Goal: Information Seeking & Learning: Learn about a topic

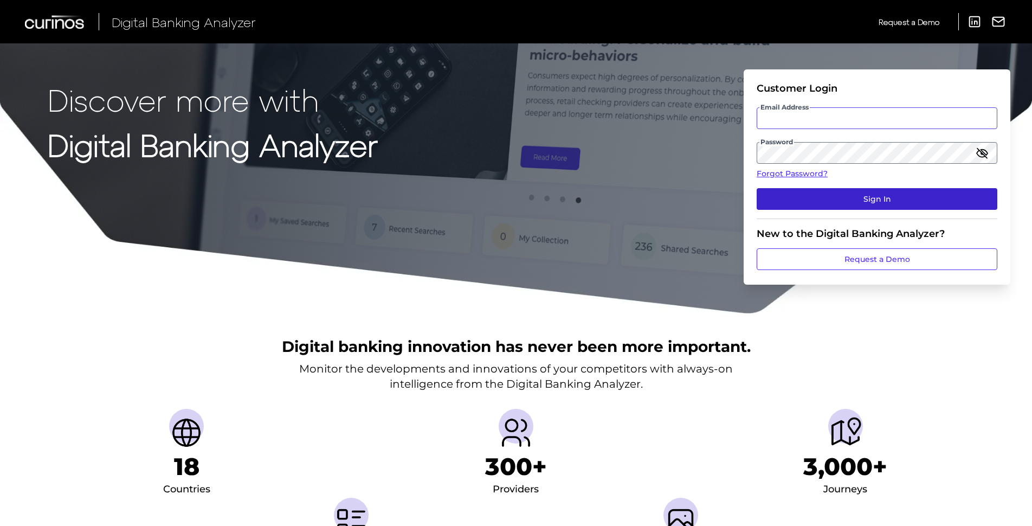
type input "[PERSON_NAME][EMAIL_ADDRESS][PERSON_NAME][DOMAIN_NAME]"
click at [861, 202] on button "Sign In" at bounding box center [877, 199] width 241 height 22
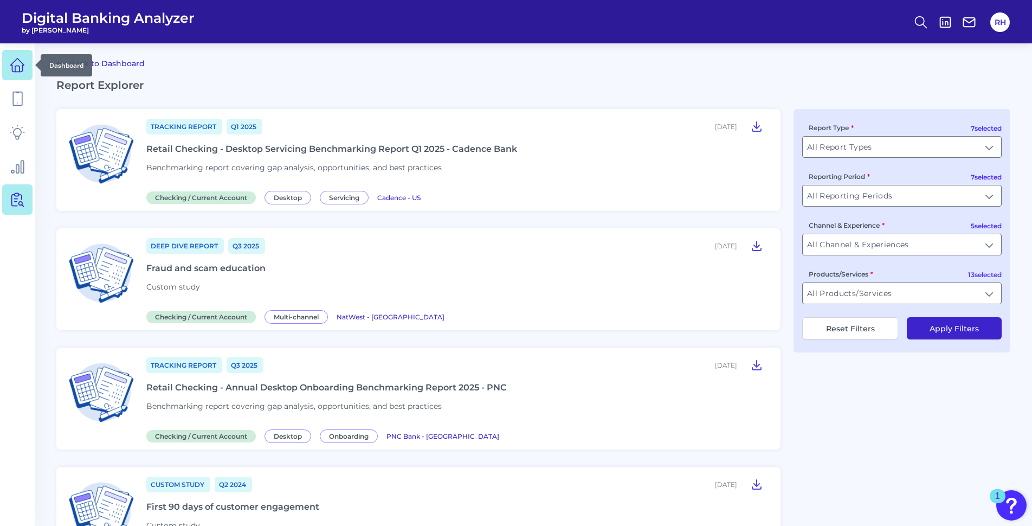
click at [17, 74] on link at bounding box center [17, 65] width 30 height 30
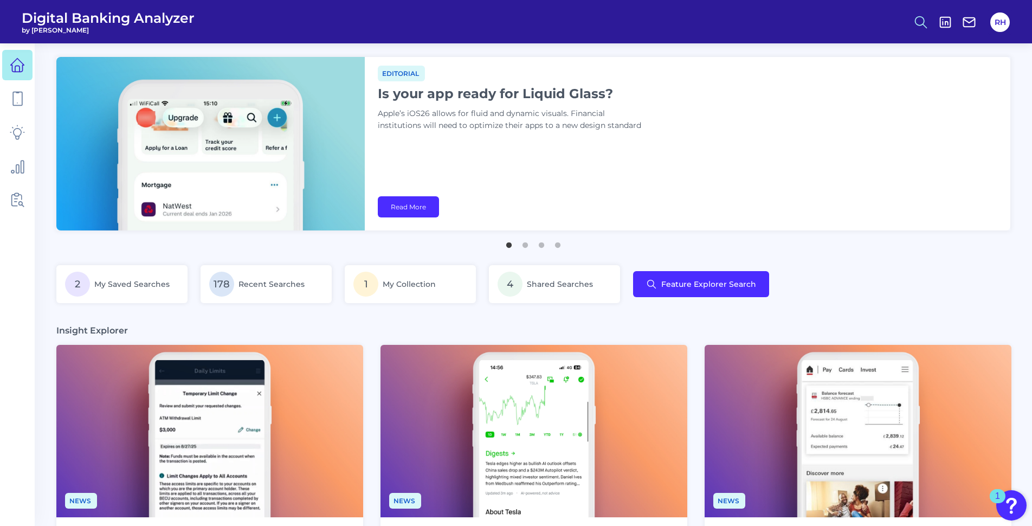
click at [923, 22] on icon at bounding box center [920, 22] width 15 height 15
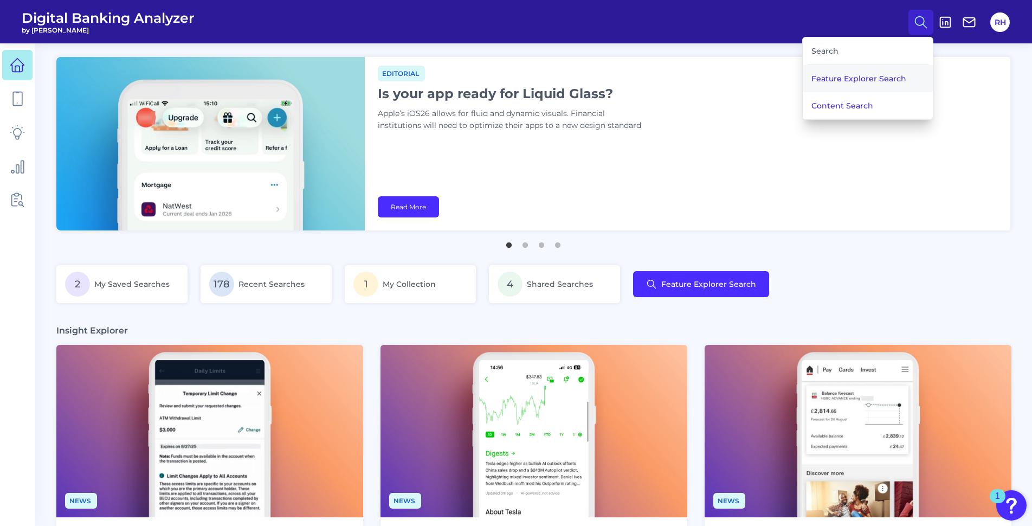
click at [855, 83] on button "Feature Explorer Search" at bounding box center [868, 78] width 130 height 27
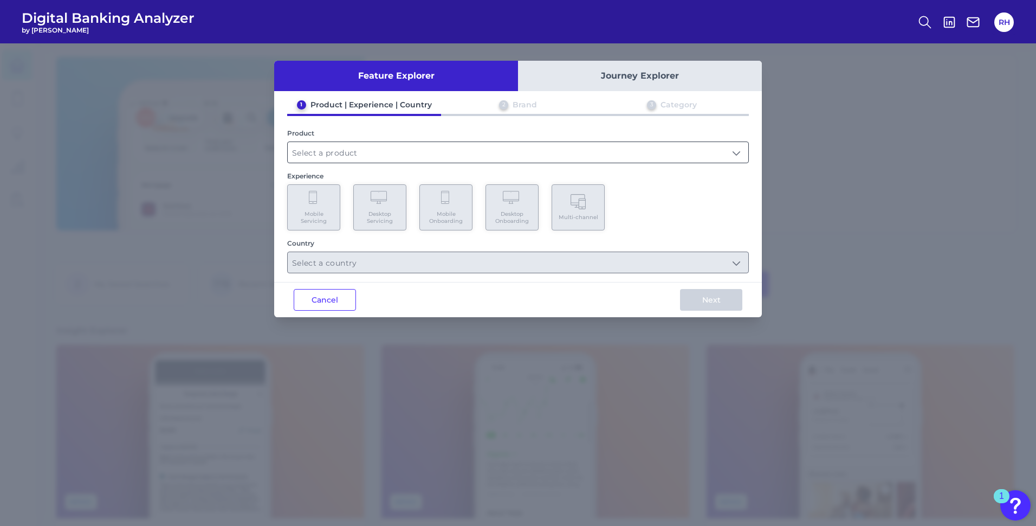
click at [390, 150] on input "text" at bounding box center [518, 152] width 461 height 21
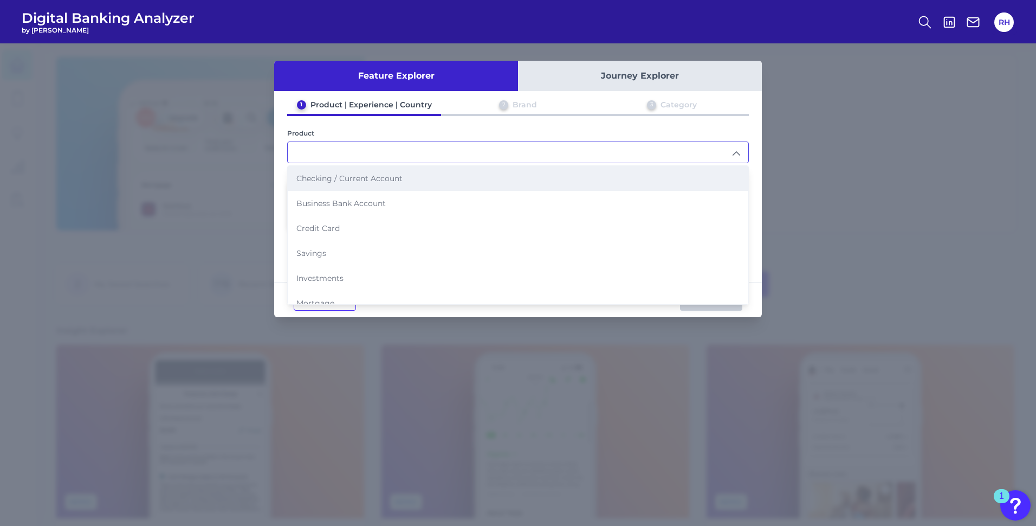
click at [355, 177] on span "Checking / Current Account" at bounding box center [350, 178] width 106 height 10
type input "Checking / Current Account"
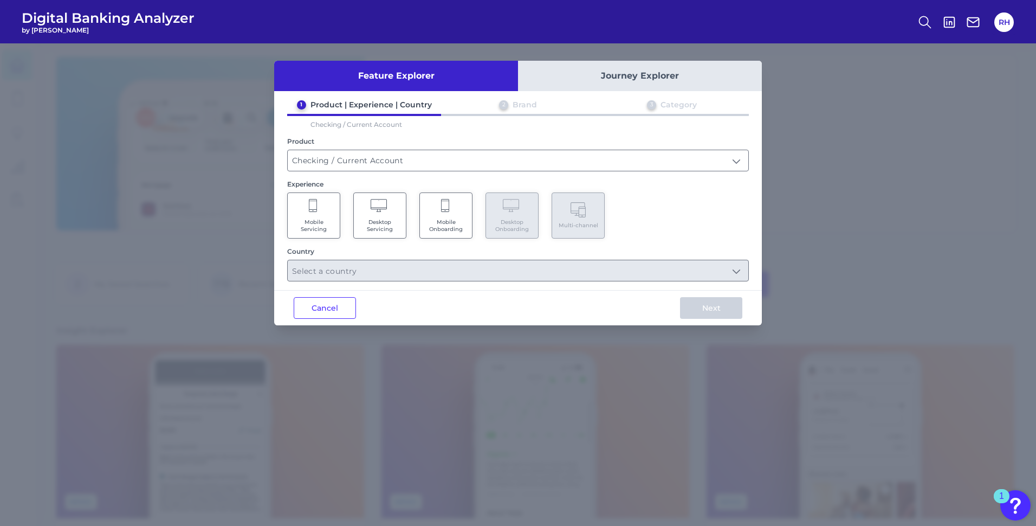
click at [326, 210] on Servicing "Mobile Servicing" at bounding box center [313, 215] width 53 height 46
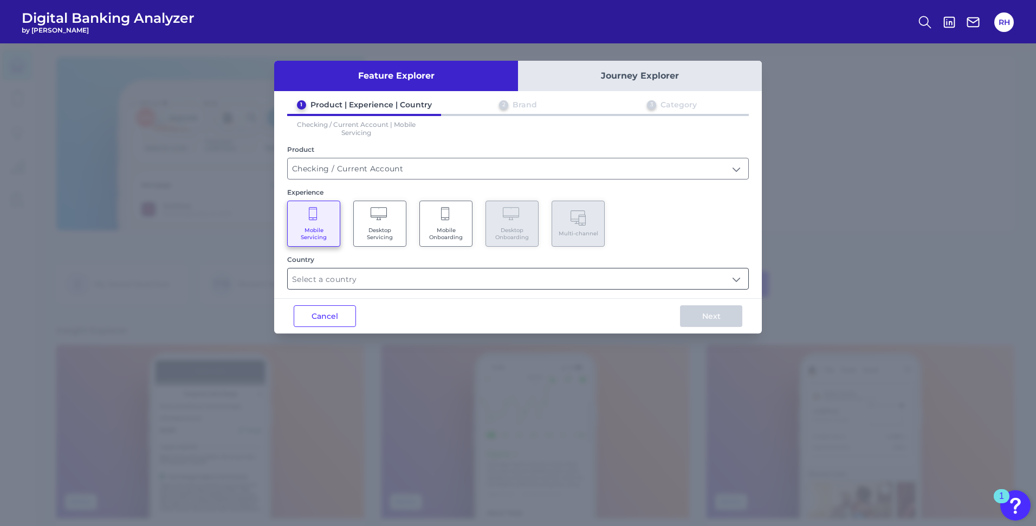
click at [402, 275] on input "text" at bounding box center [518, 278] width 461 height 21
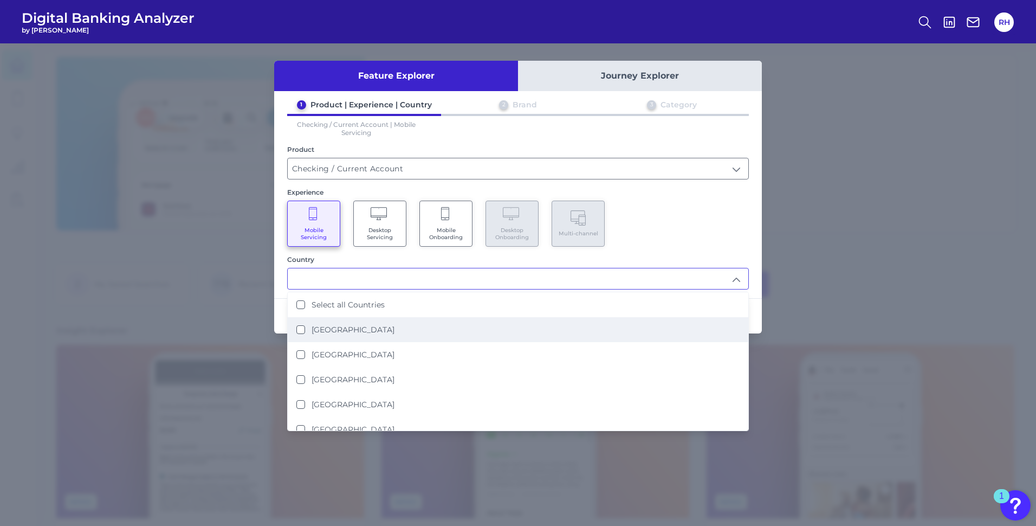
click at [300, 331] on Kingdom "[GEOGRAPHIC_DATA]" at bounding box center [301, 329] width 9 height 9
type input "[GEOGRAPHIC_DATA]"
click at [675, 205] on div "Mobile Servicing Desktop Servicing Mobile Onboarding Desktop Onboarding Multi-c…" at bounding box center [518, 224] width 462 height 46
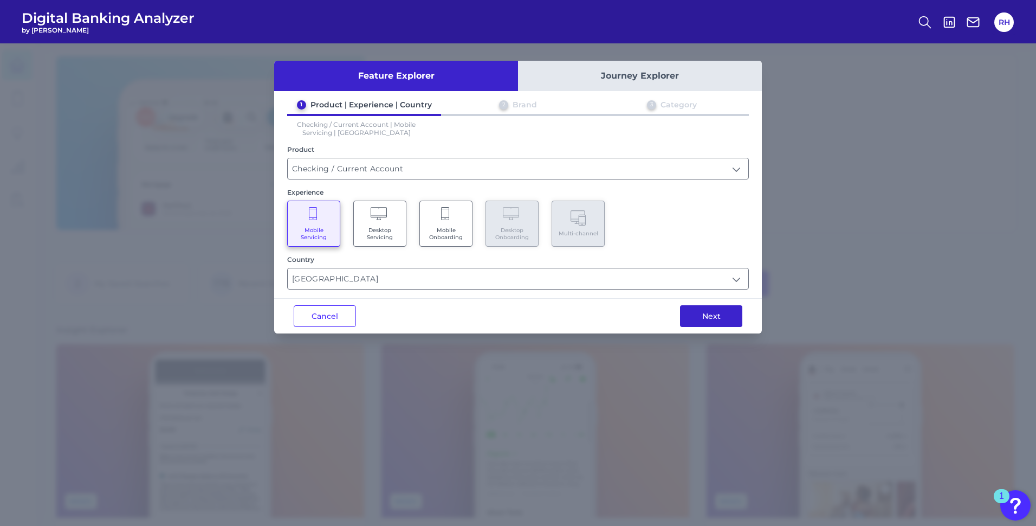
click at [707, 319] on button "Next" at bounding box center [711, 316] width 62 height 22
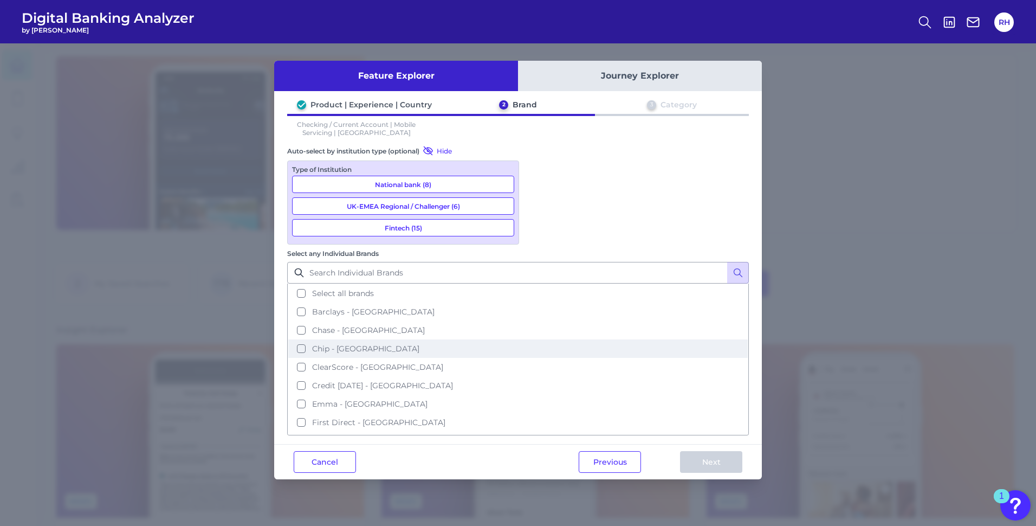
scroll to position [54, 0]
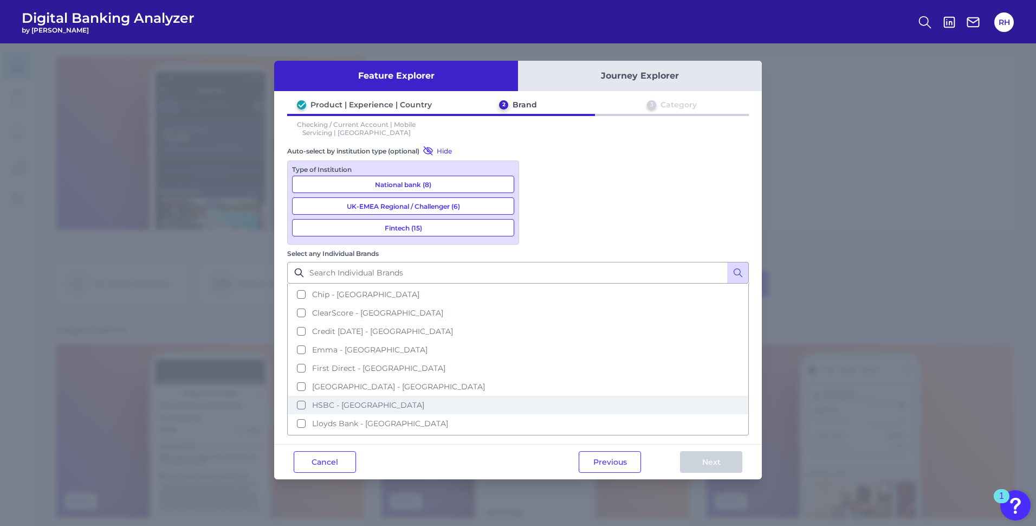
click at [539, 396] on button "HSBC - [GEOGRAPHIC_DATA]" at bounding box center [518, 405] width 460 height 18
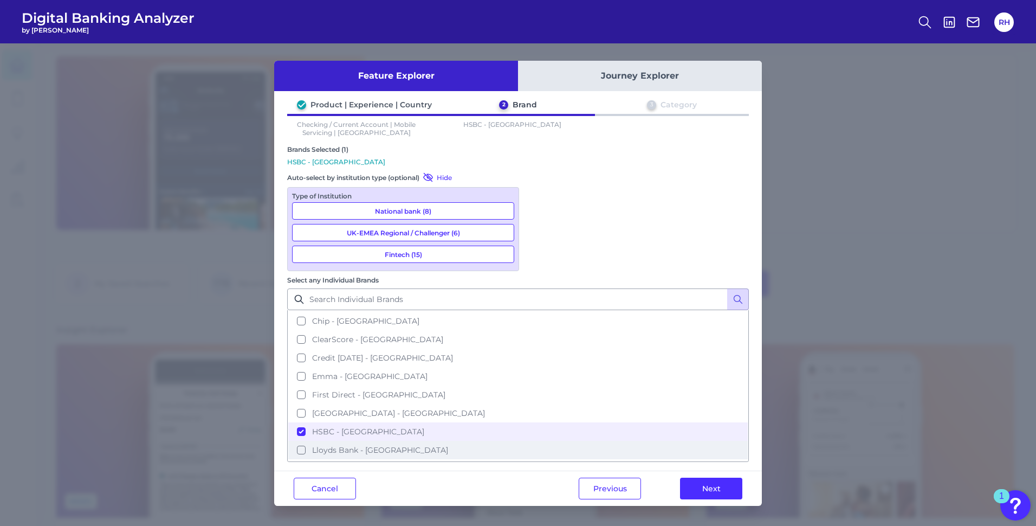
click at [537, 441] on button "Lloyds Bank - [GEOGRAPHIC_DATA]" at bounding box center [518, 450] width 460 height 18
click at [723, 478] on button "Next" at bounding box center [711, 489] width 62 height 22
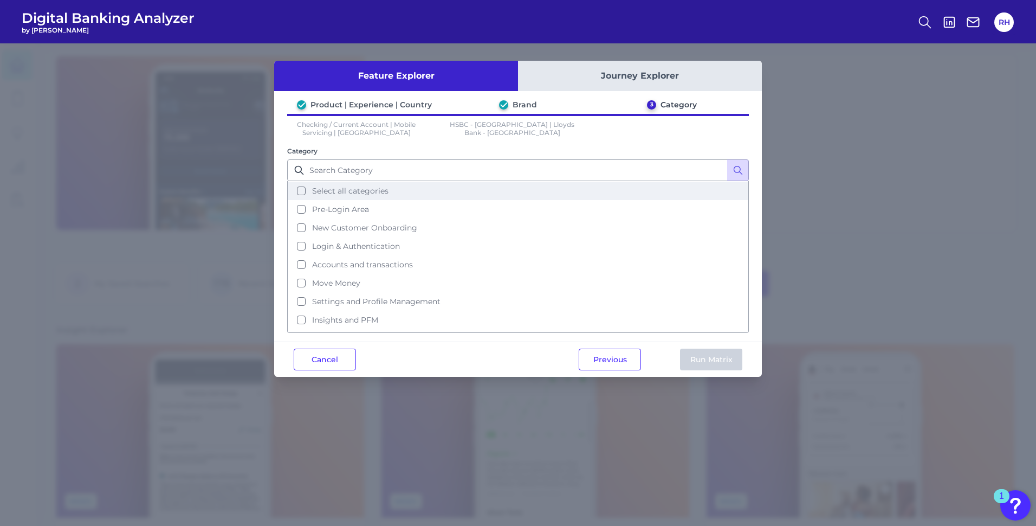
click at [300, 186] on button "Select all categories" at bounding box center [518, 191] width 460 height 18
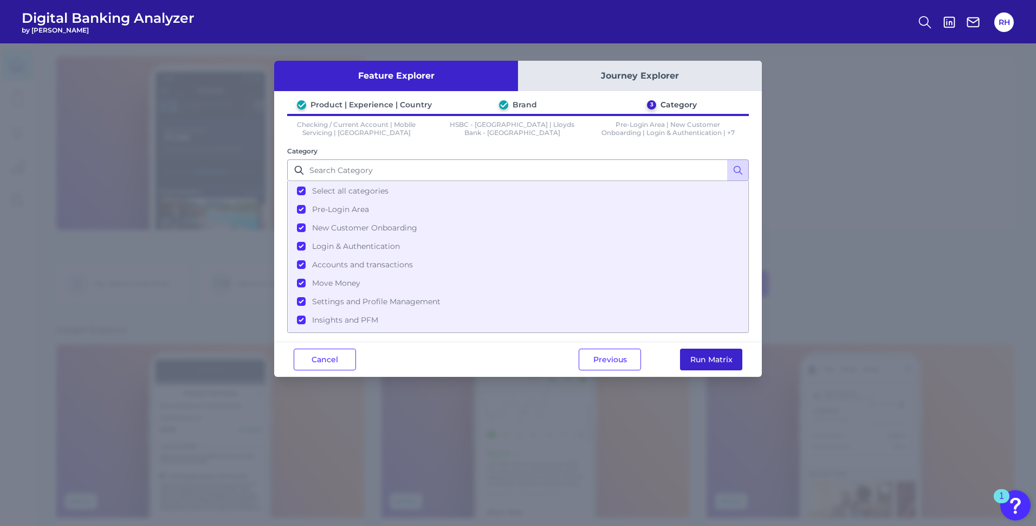
click at [707, 363] on button "Run Matrix" at bounding box center [711, 360] width 62 height 22
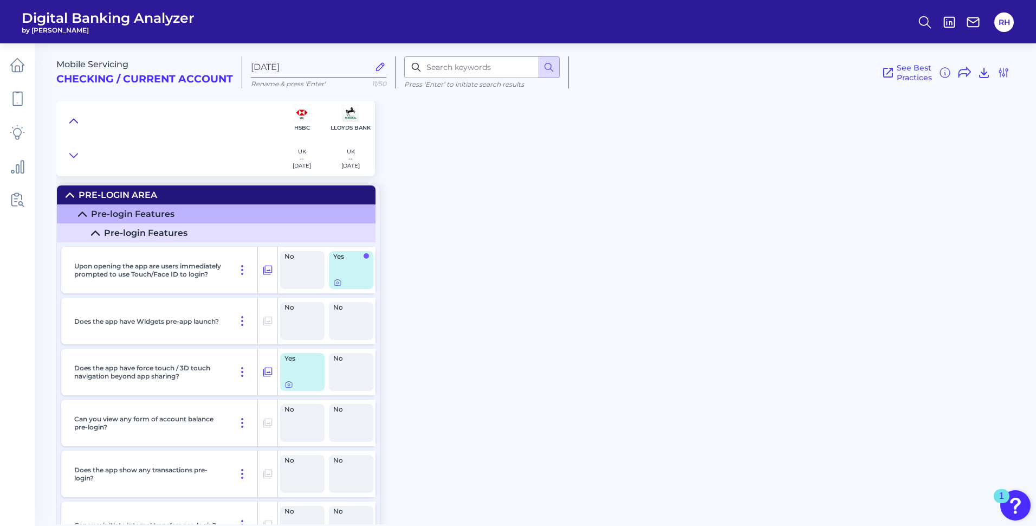
click at [74, 119] on icon at bounding box center [74, 121] width 8 height 4
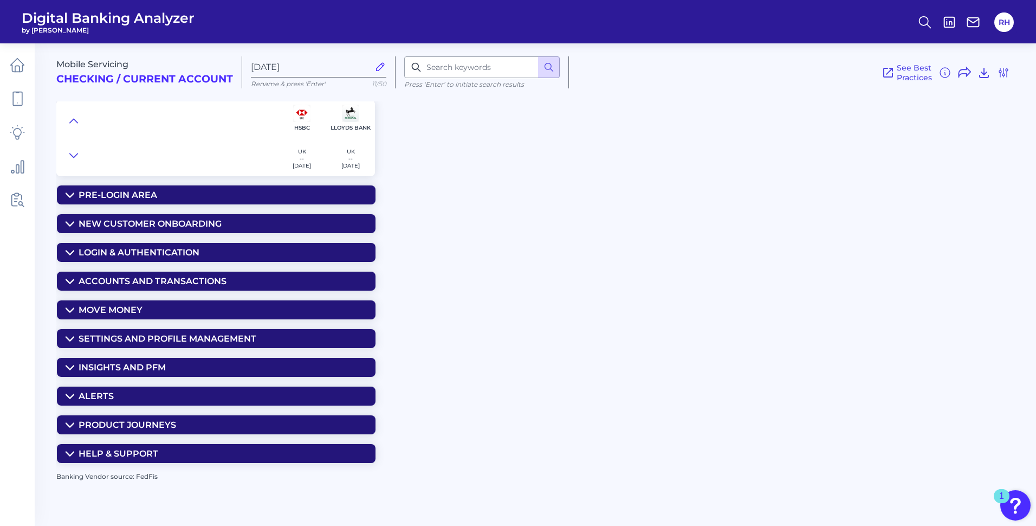
click at [66, 275] on summary "Accounts and transactions" at bounding box center [216, 281] width 319 height 19
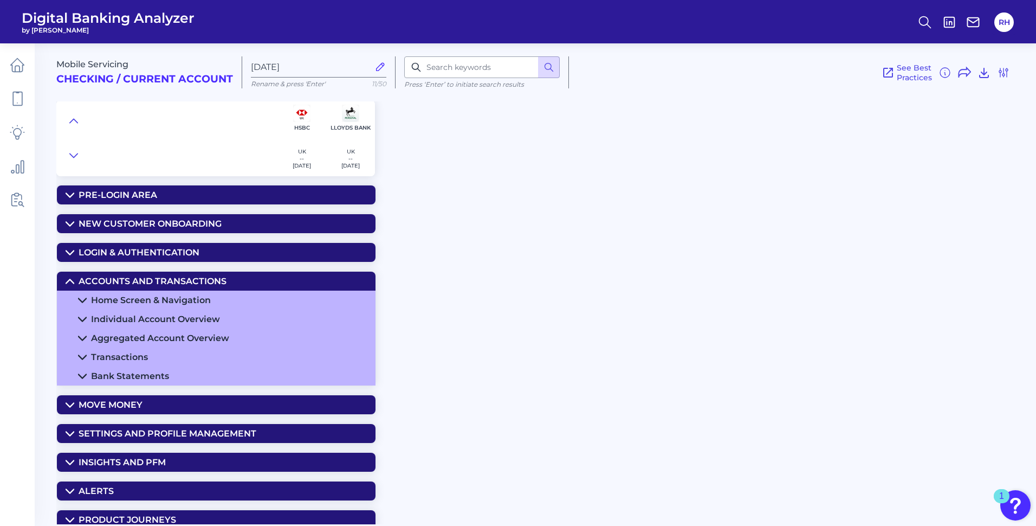
click at [89, 298] on summary "Home Screen & Navigation" at bounding box center [216, 300] width 319 height 19
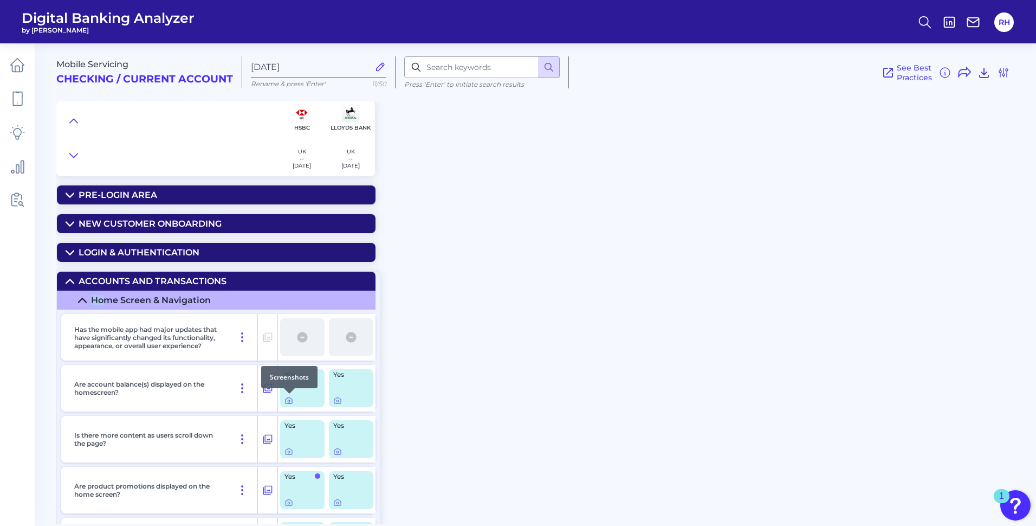
click at [289, 403] on icon at bounding box center [289, 400] width 9 height 9
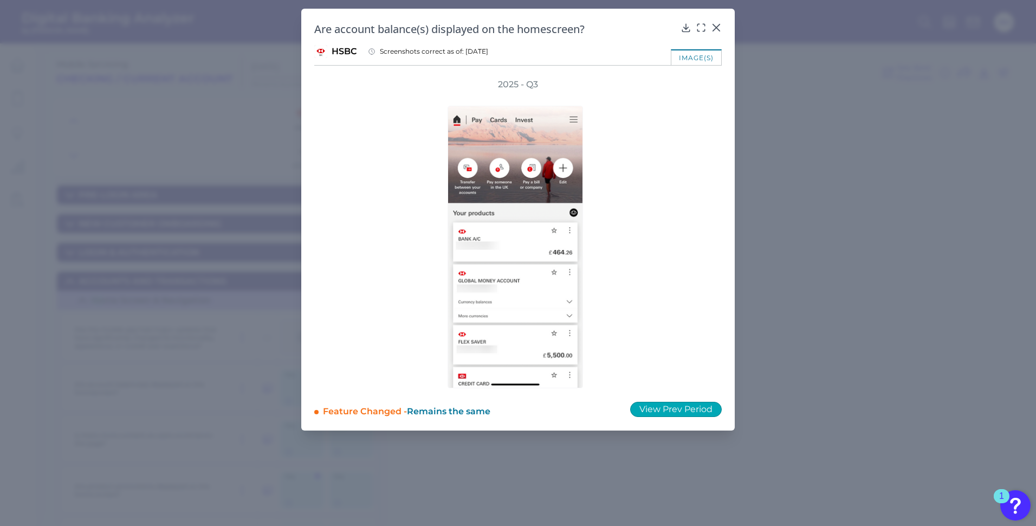
click at [689, 414] on button "View Prev Period" at bounding box center [676, 409] width 92 height 15
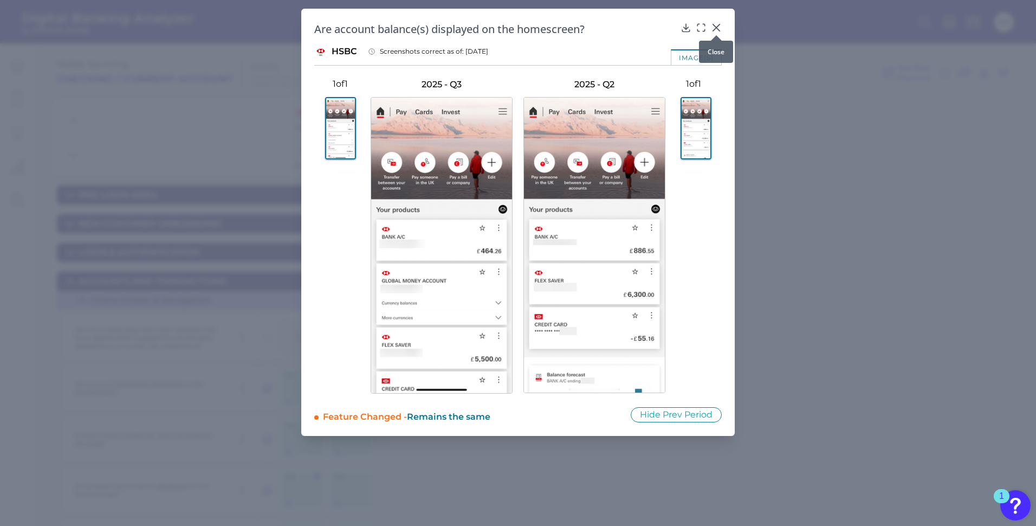
click at [716, 26] on icon at bounding box center [716, 27] width 7 height 7
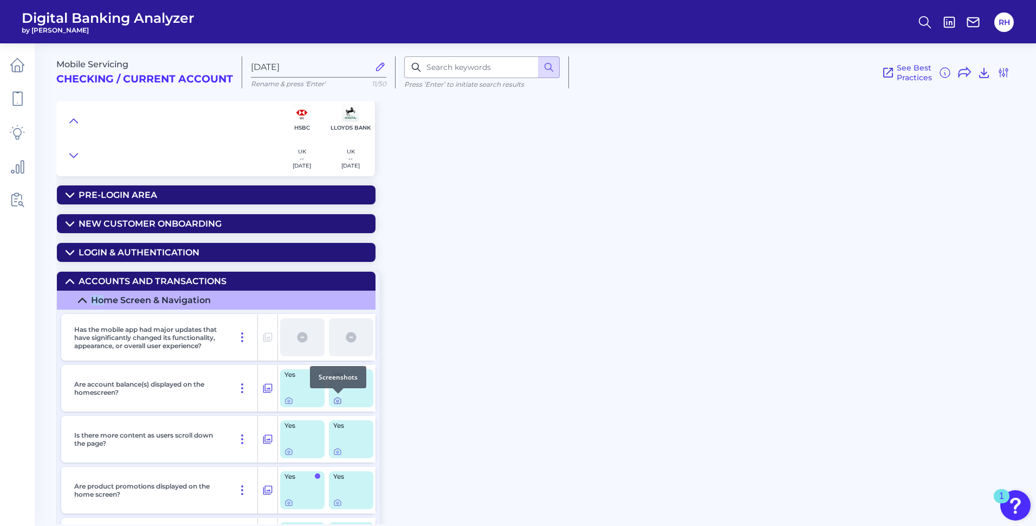
click at [338, 401] on icon at bounding box center [337, 400] width 9 height 9
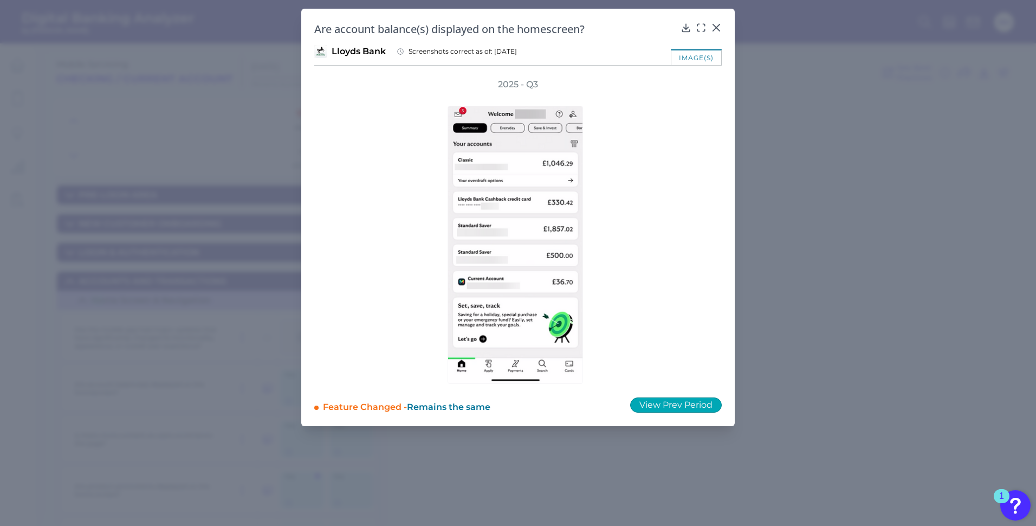
click at [689, 407] on button "View Prev Period" at bounding box center [676, 404] width 92 height 15
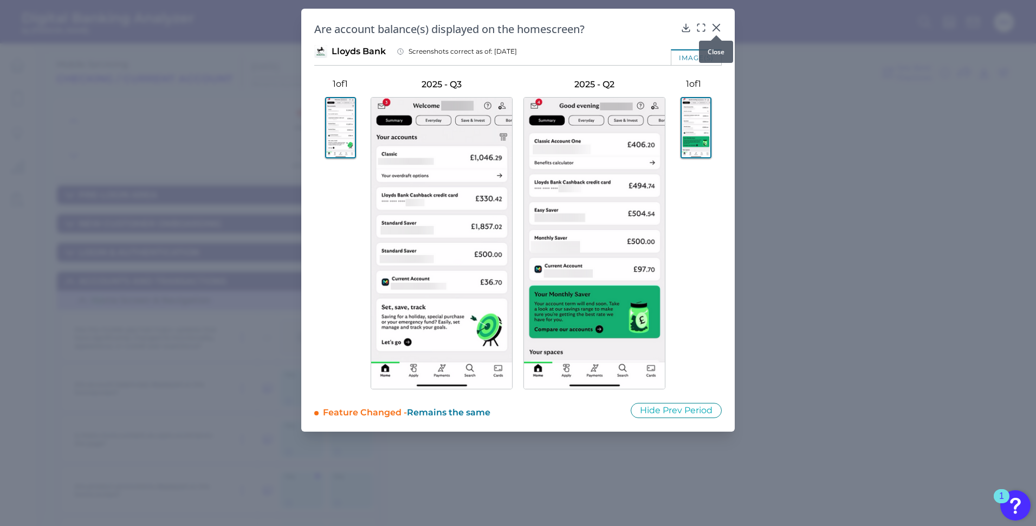
click at [719, 28] on icon at bounding box center [716, 27] width 11 height 11
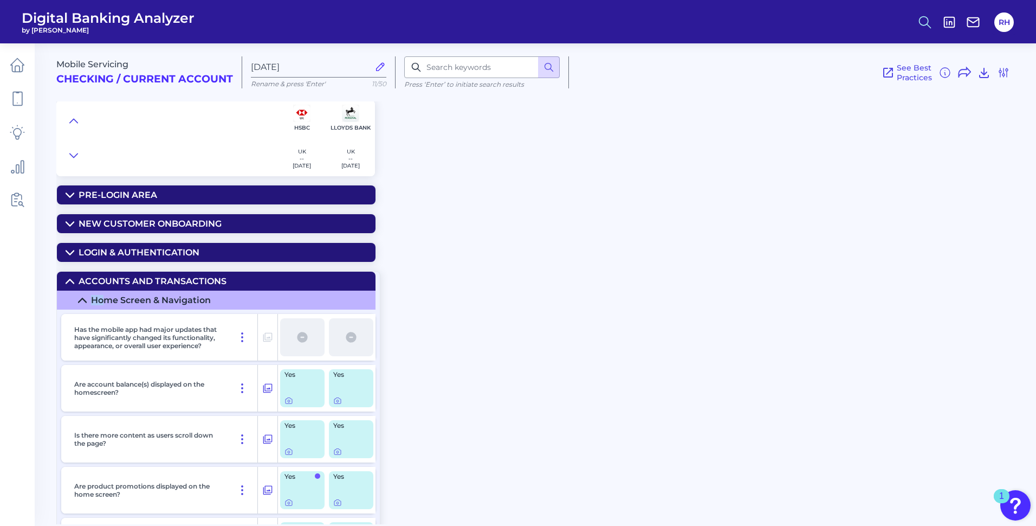
click at [926, 22] on icon at bounding box center [925, 22] width 15 height 15
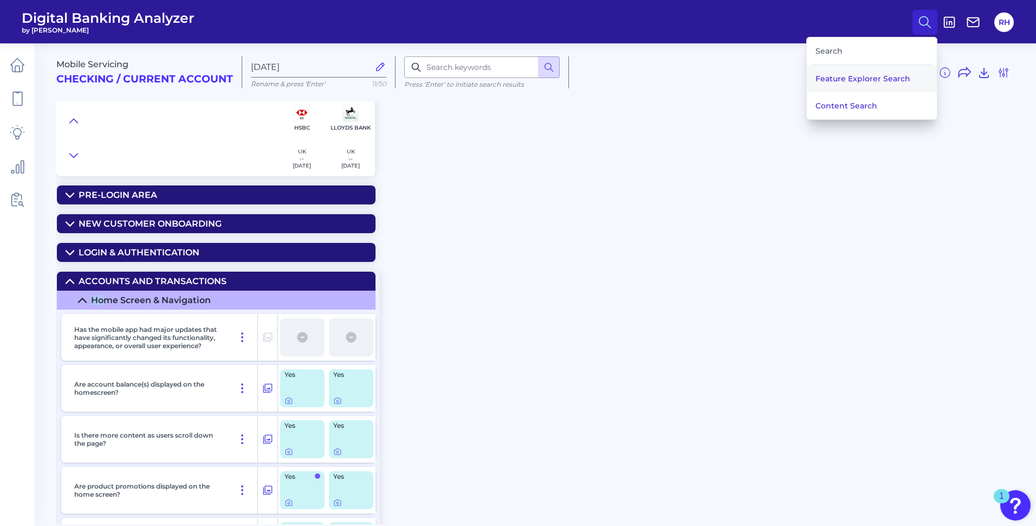
click at [860, 79] on button "Feature Explorer Search" at bounding box center [872, 78] width 130 height 27
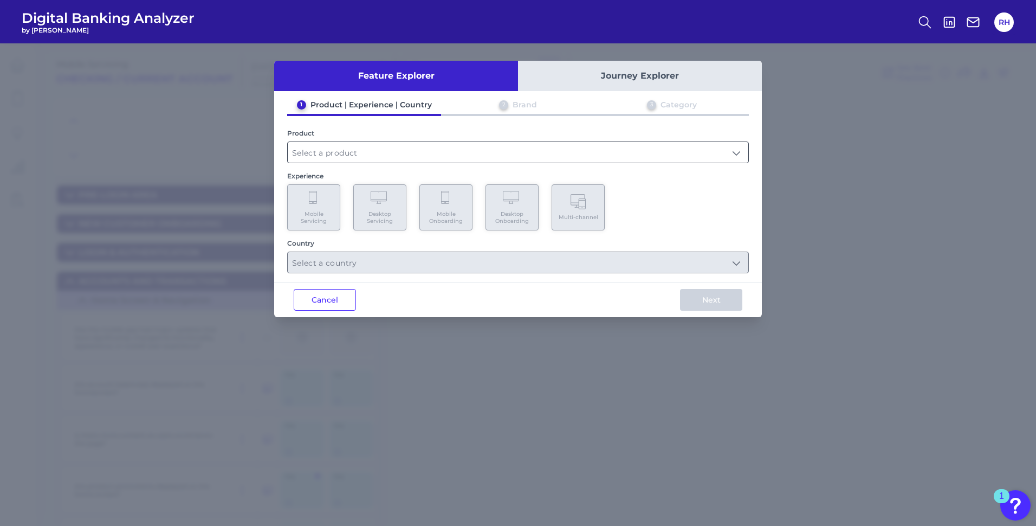
click at [338, 153] on input "text" at bounding box center [518, 152] width 461 height 21
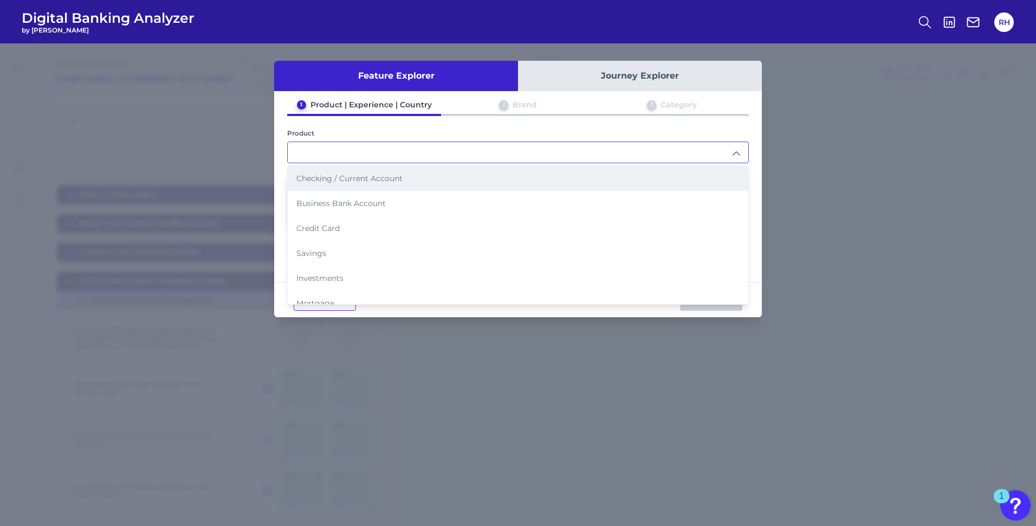
click at [340, 179] on span "Checking / Current Account" at bounding box center [350, 178] width 106 height 10
type input "Checking / Current Account"
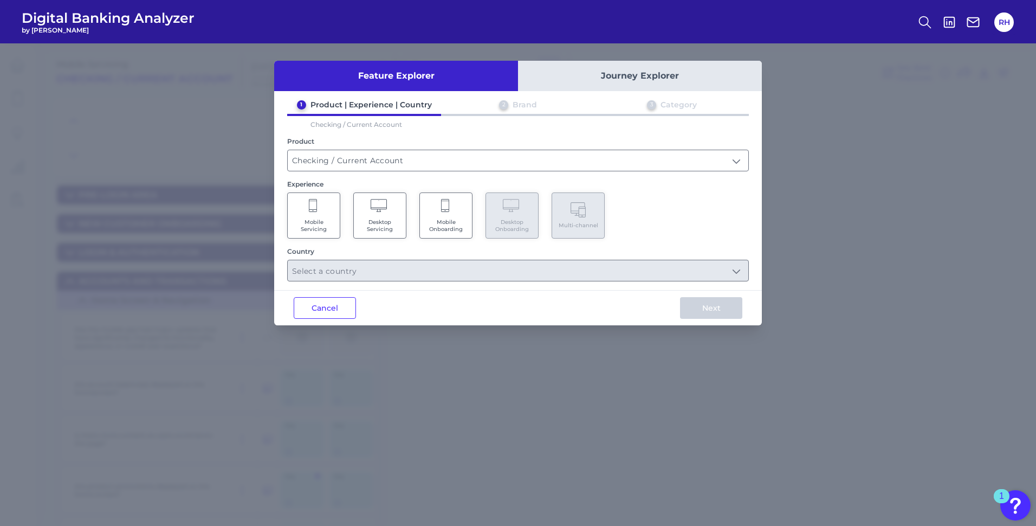
click at [318, 223] on span "Mobile Servicing" at bounding box center [313, 225] width 41 height 14
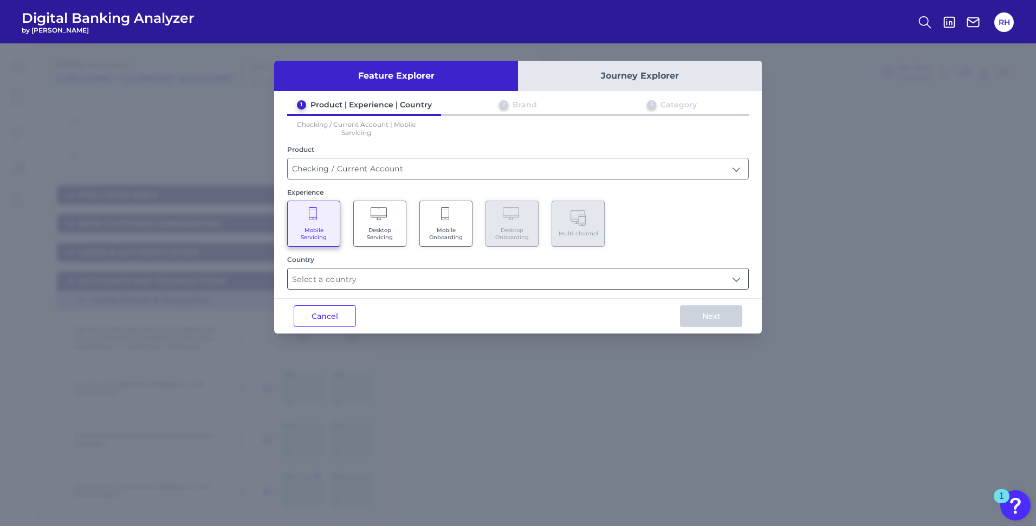
click at [738, 278] on input "text" at bounding box center [518, 278] width 461 height 21
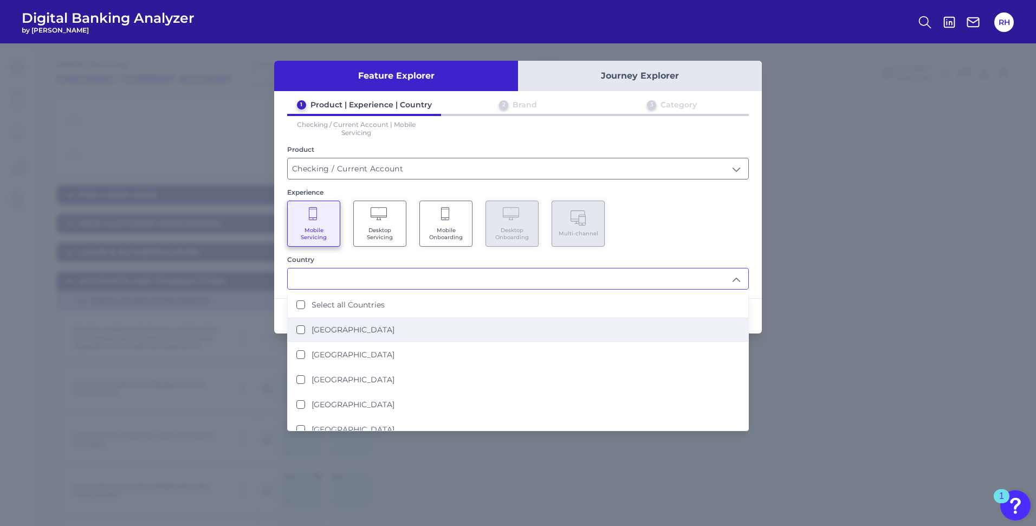
click at [296, 328] on li "[GEOGRAPHIC_DATA]" at bounding box center [518, 329] width 461 height 25
type input "[GEOGRAPHIC_DATA]"
drag, startPoint x: 651, startPoint y: 221, endPoint x: 667, endPoint y: 234, distance: 20.4
click at [652, 221] on div "Mobile Servicing Desktop Servicing Mobile Onboarding Desktop Onboarding Multi-c…" at bounding box center [518, 224] width 462 height 46
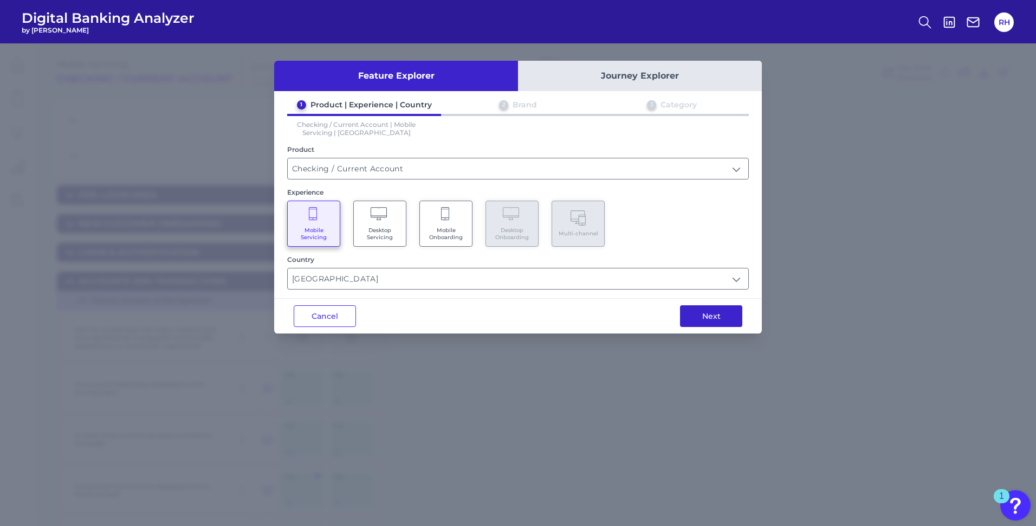
click at [710, 317] on button "Next" at bounding box center [711, 316] width 62 height 22
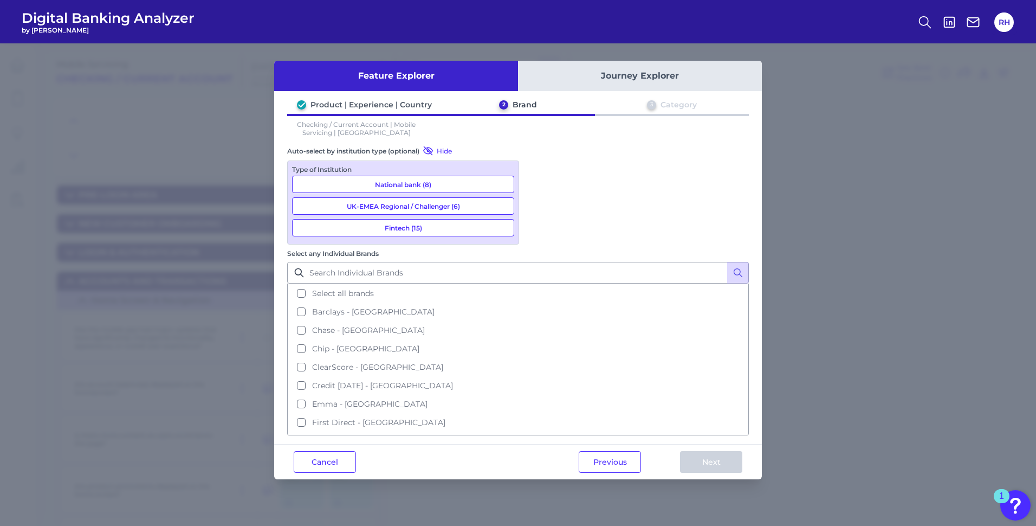
click at [536, 284] on button "Select all brands" at bounding box center [518, 293] width 460 height 18
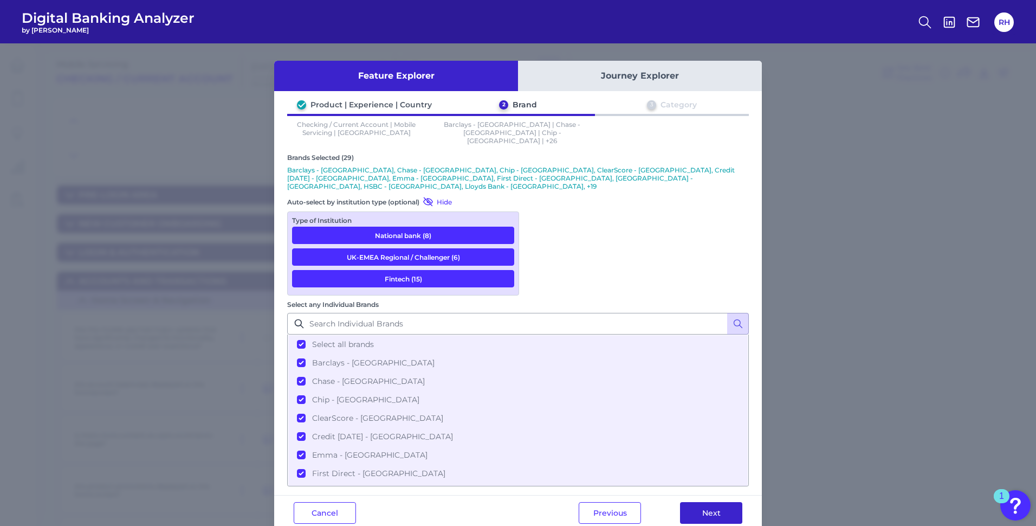
click at [717, 502] on button "Next" at bounding box center [711, 513] width 62 height 22
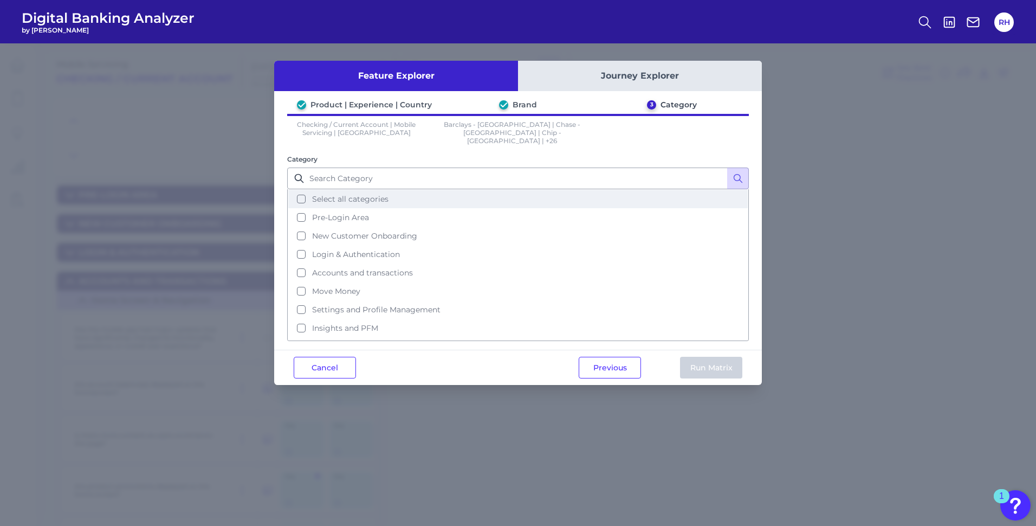
click at [297, 190] on button "Select all categories" at bounding box center [518, 199] width 460 height 18
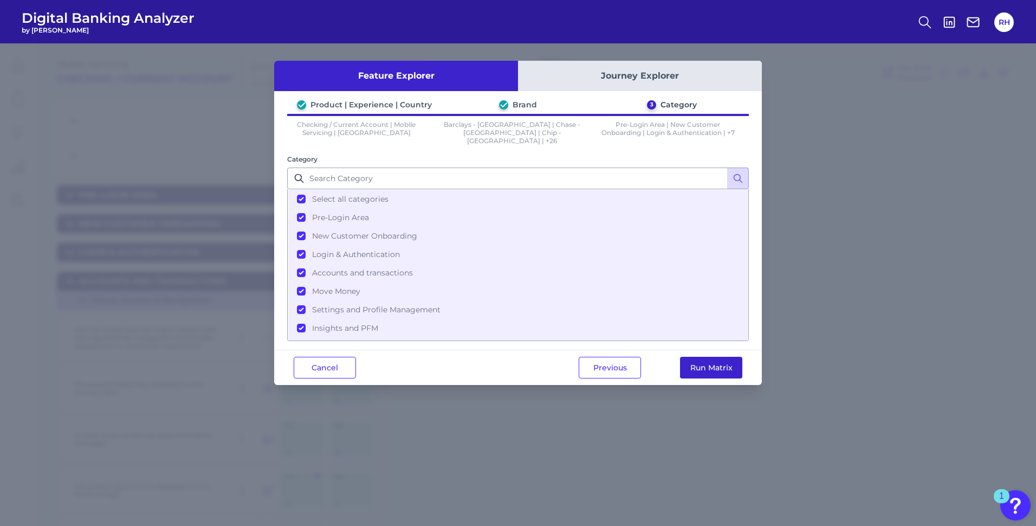
click at [702, 357] on button "Run Matrix" at bounding box center [711, 368] width 62 height 22
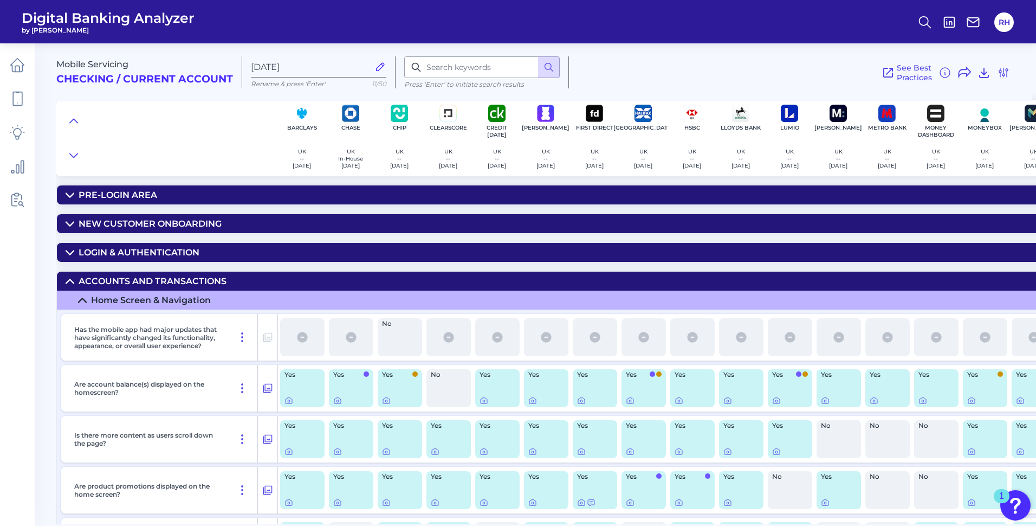
click at [729, 71] on div "See Best Practices Filters Clear all filters Experience Reset Mobile Servicing …" at bounding box center [789, 72] width 441 height 32
click at [744, 65] on div "See Best Practices Filters Clear all filters Experience Reset Mobile Servicing …" at bounding box center [789, 72] width 441 height 32
click at [685, 68] on div "See Best Practices Filters Clear all filters Experience Reset Mobile Servicing …" at bounding box center [789, 72] width 441 height 32
click at [66, 282] on icon at bounding box center [70, 281] width 9 height 9
